Goal: Use online tool/utility: Utilize a website feature to perform a specific function

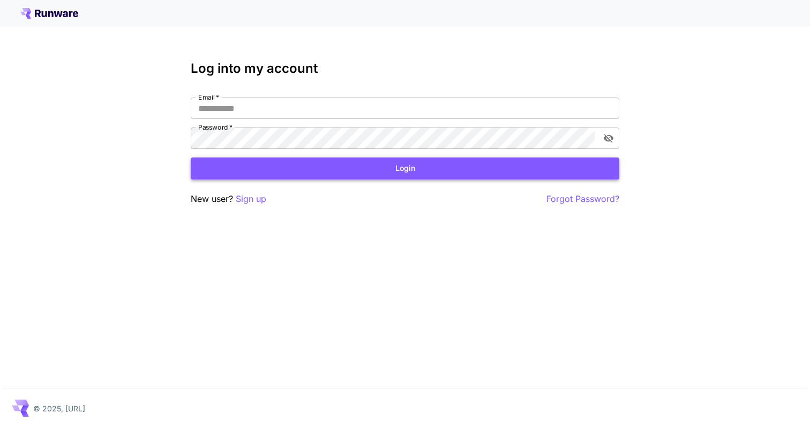
type input "**********"
click at [263, 170] on button "Login" at bounding box center [405, 168] width 428 height 22
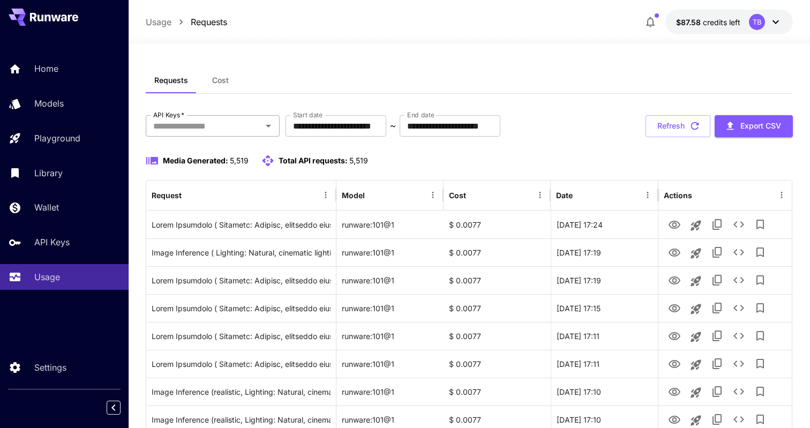
click at [191, 123] on input "API Keys   *" at bounding box center [204, 125] width 110 height 15
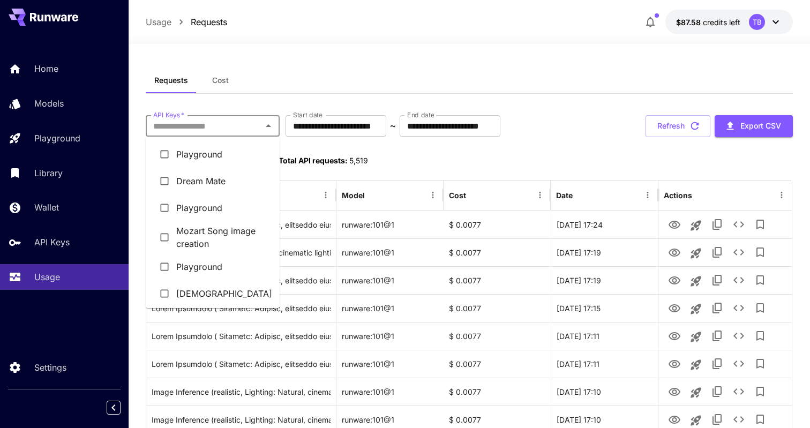
click at [206, 175] on li "Dream Mate" at bounding box center [213, 181] width 134 height 27
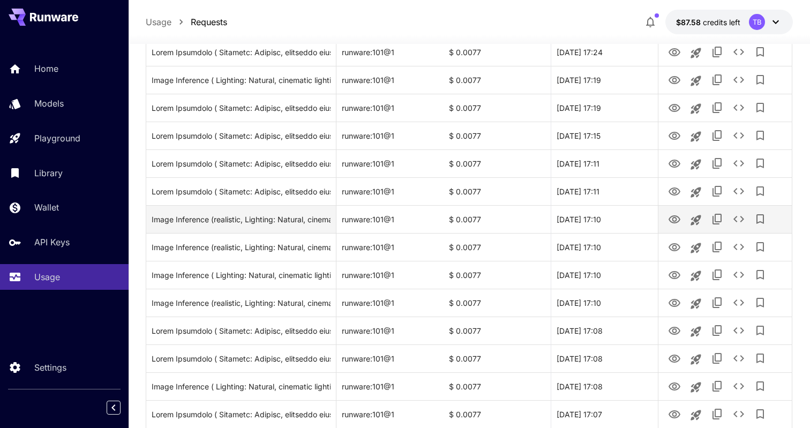
scroll to position [166, 0]
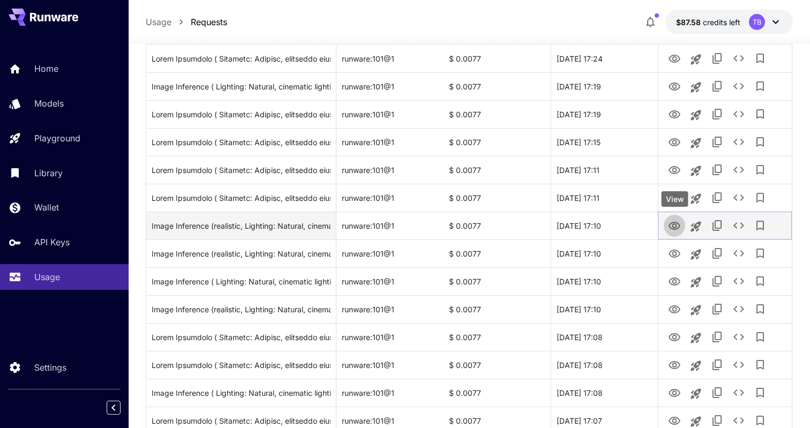
click at [674, 224] on icon "View" at bounding box center [674, 226] width 13 height 13
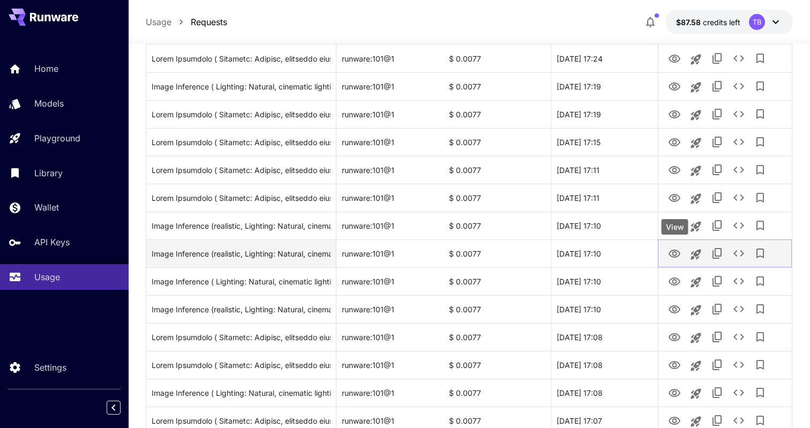
click at [679, 257] on icon "View" at bounding box center [674, 253] width 13 height 13
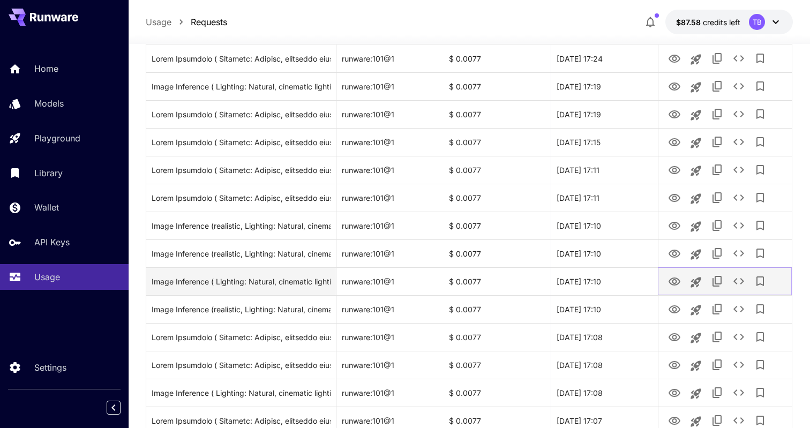
click at [673, 280] on icon "View" at bounding box center [674, 281] width 12 height 8
click at [735, 282] on icon "See details" at bounding box center [738, 281] width 13 height 13
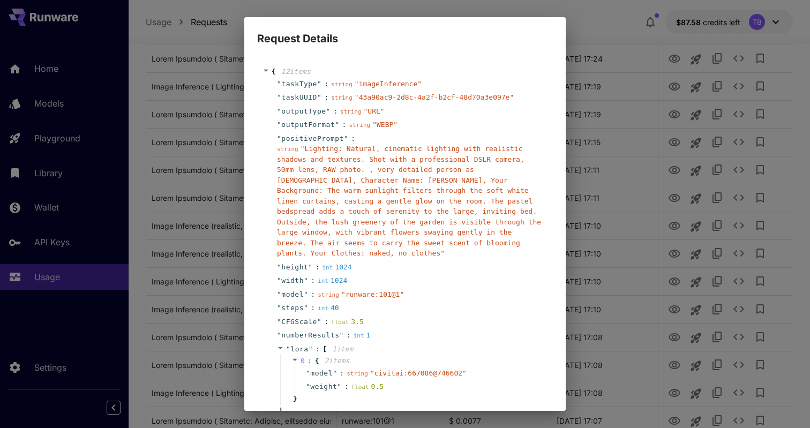
click at [333, 254] on div "string " Lighting: Natural, cinematic lighting with realistic shadows and textu…" at bounding box center [409, 201] width 265 height 115
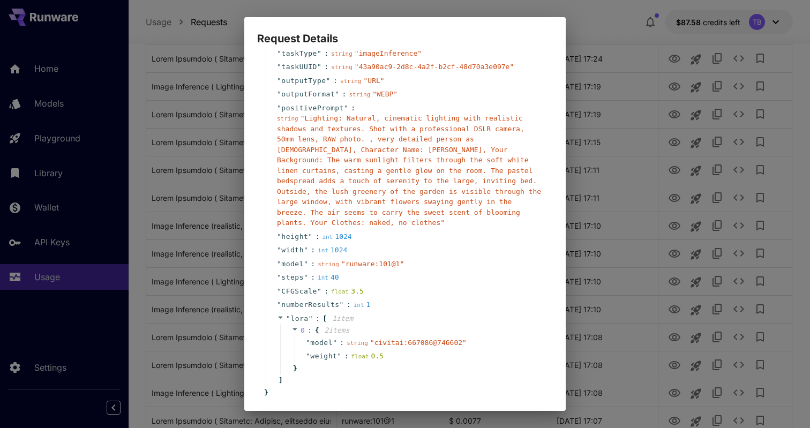
scroll to position [34, 0]
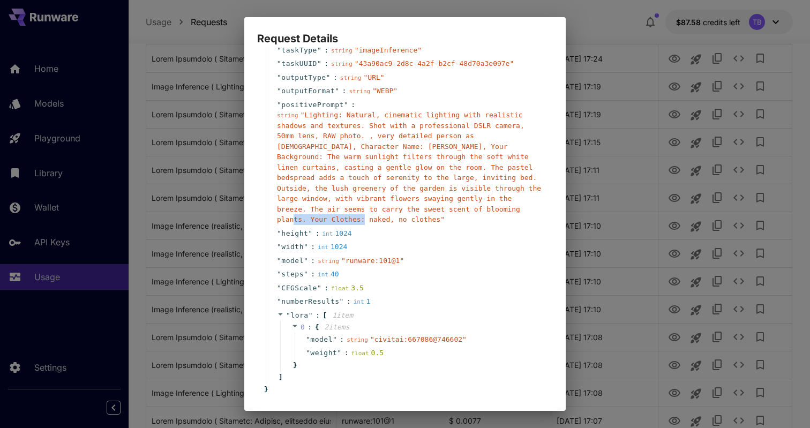
drag, startPoint x: 308, startPoint y: 220, endPoint x: 487, endPoint y: 212, distance: 178.5
click at [487, 212] on span "" Lighting: Natural, cinematic lighting with realistic shadows and textures. Sh…" at bounding box center [409, 167] width 264 height 112
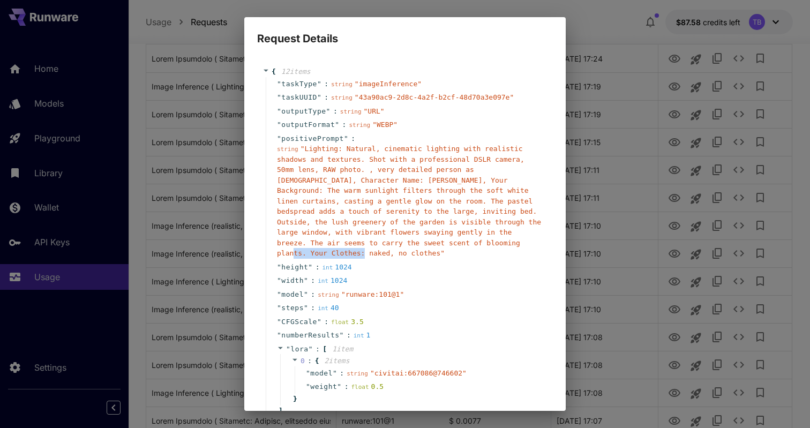
scroll to position [81, 0]
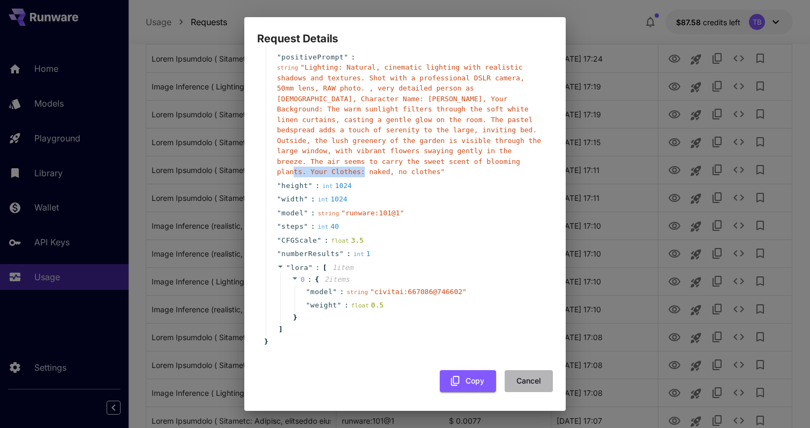
click at [526, 380] on button "Cancel" at bounding box center [528, 381] width 48 height 22
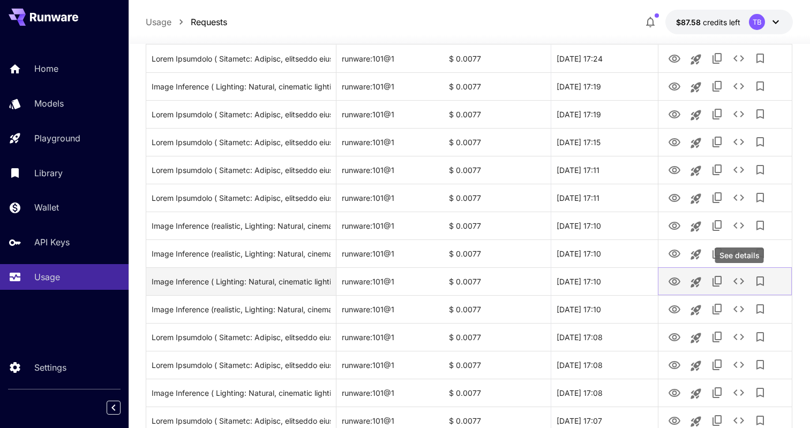
click at [737, 282] on icon "See details" at bounding box center [738, 281] width 13 height 13
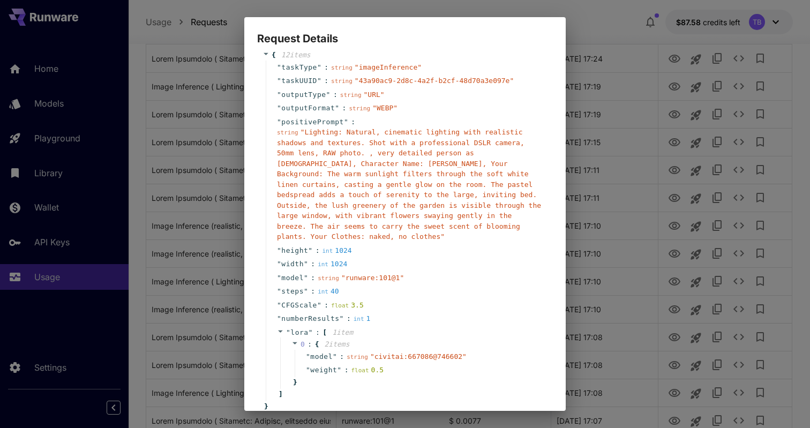
scroll to position [0, 0]
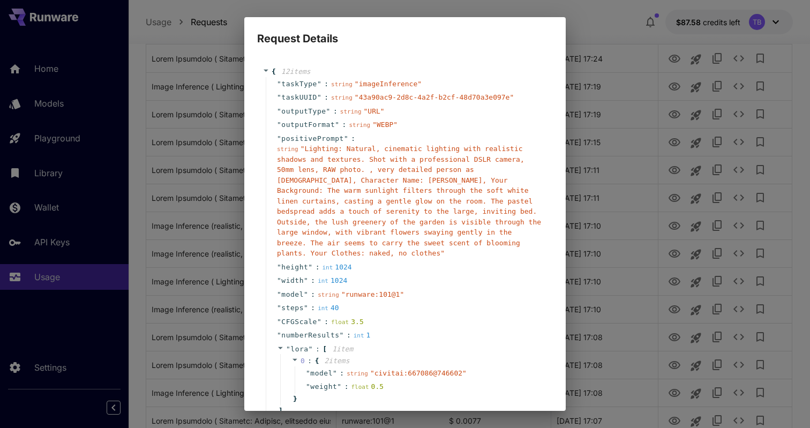
click at [265, 72] on icon at bounding box center [265, 70] width 7 height 7
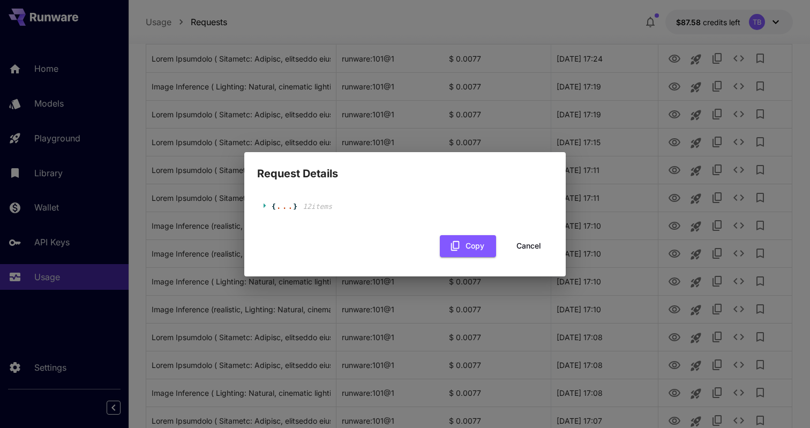
click at [265, 207] on icon at bounding box center [265, 205] width 7 height 7
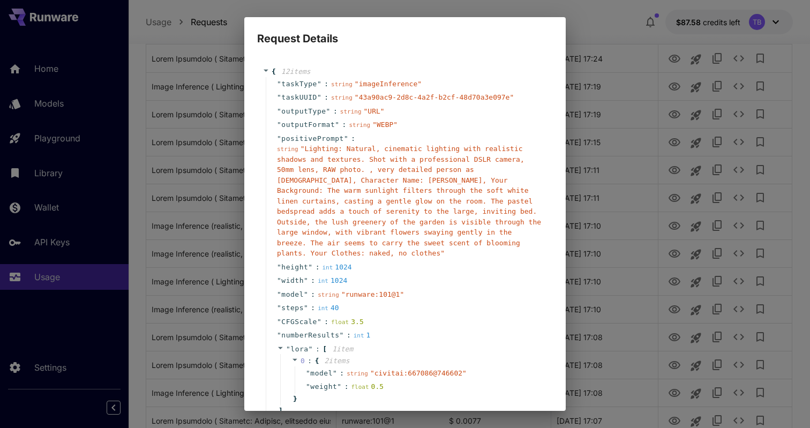
scroll to position [81, 0]
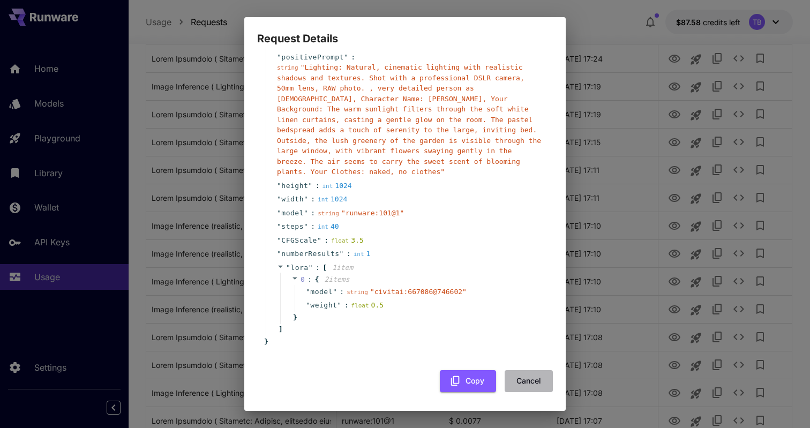
click at [527, 376] on button "Cancel" at bounding box center [528, 381] width 48 height 22
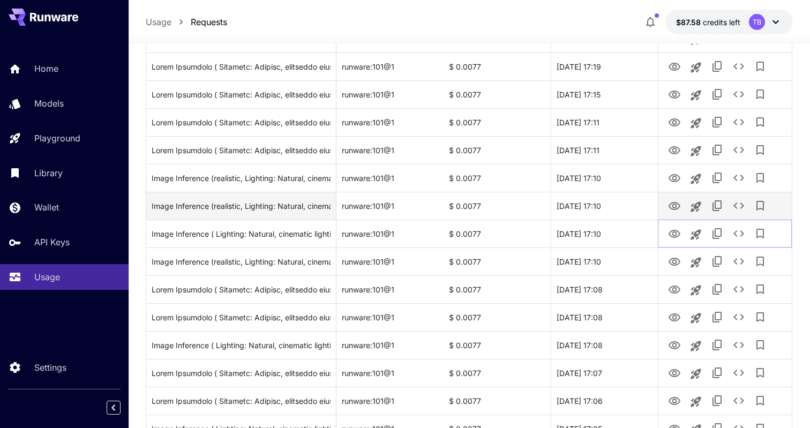
scroll to position [215, 0]
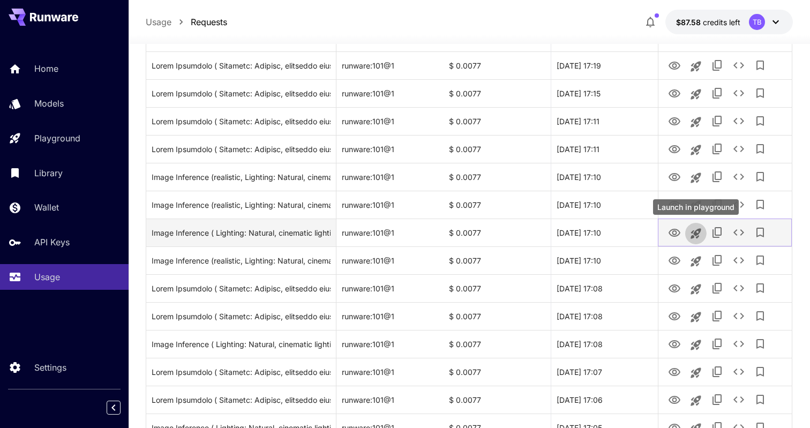
click at [694, 236] on icon "Launch in playground" at bounding box center [695, 233] width 10 height 10
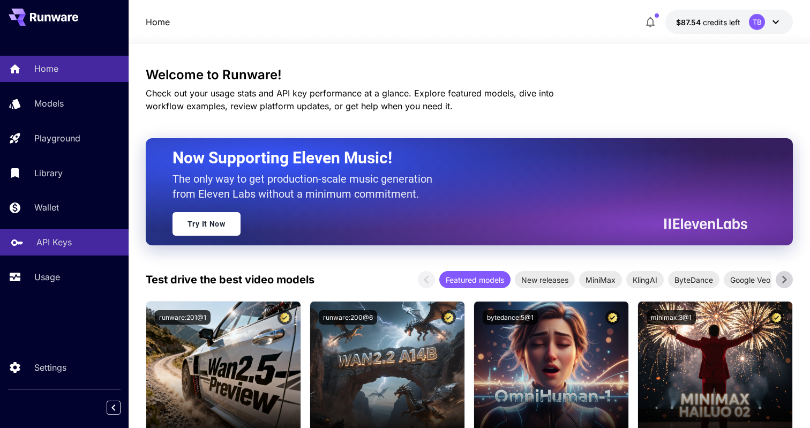
click at [64, 245] on p "API Keys" at bounding box center [53, 242] width 35 height 13
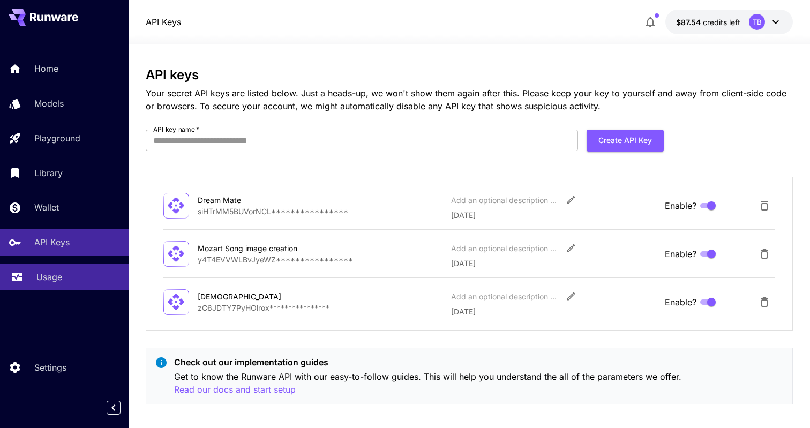
click at [60, 273] on p "Usage" at bounding box center [49, 276] width 26 height 13
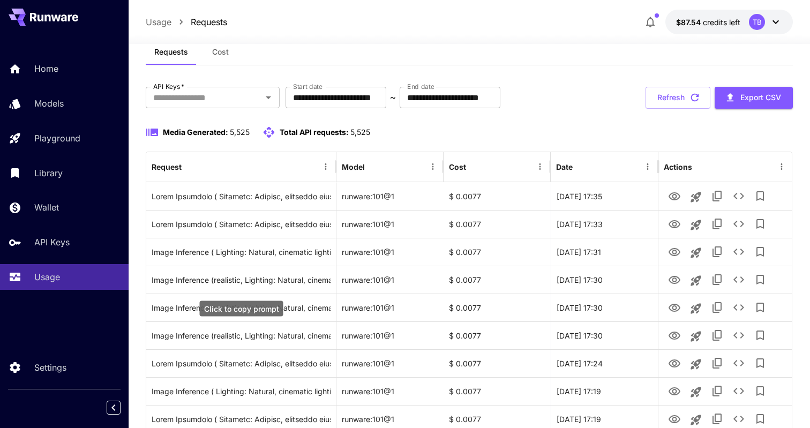
scroll to position [31, 0]
